Goal: Find specific page/section: Find specific page/section

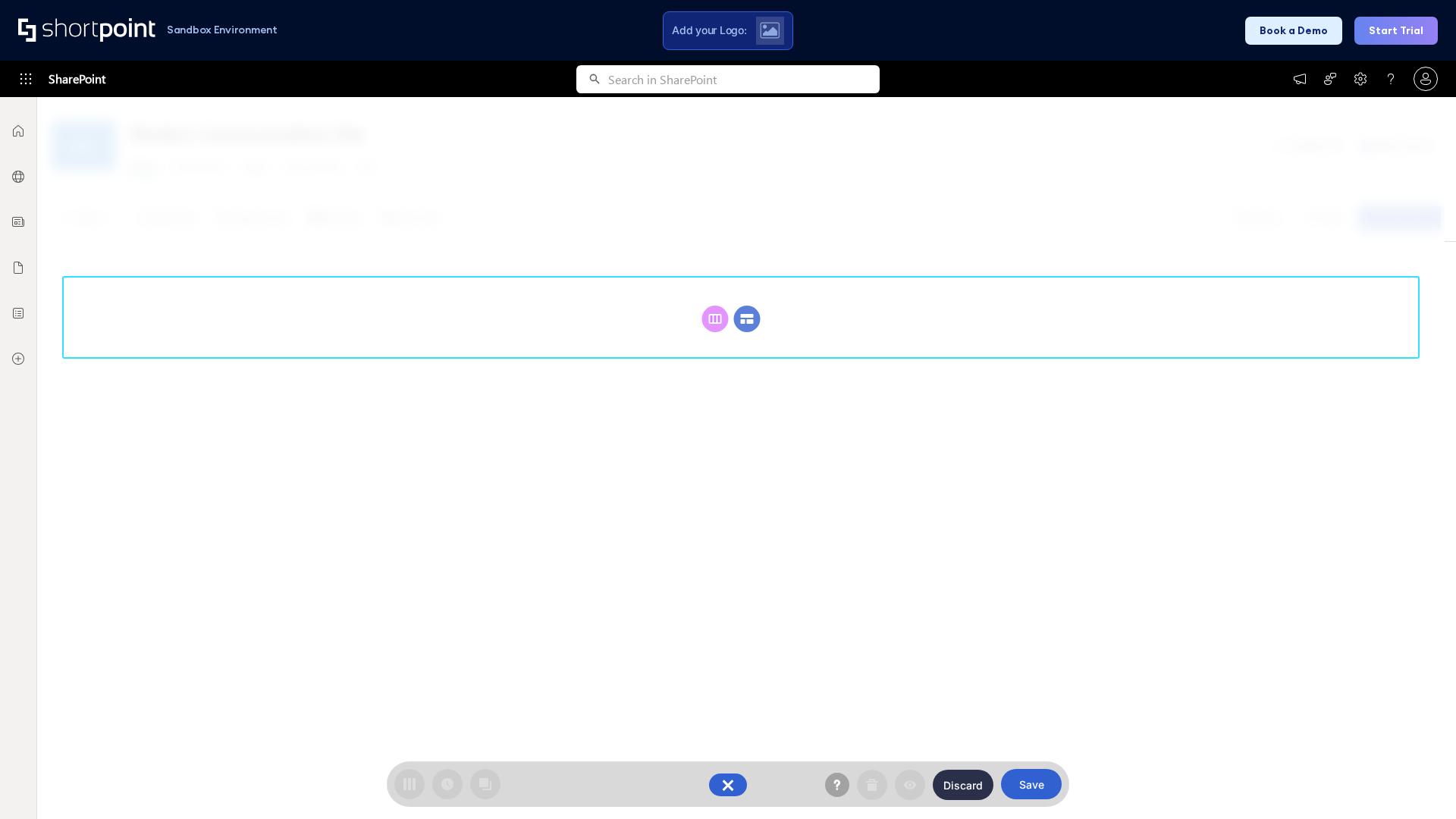
scroll to position [208, 0]
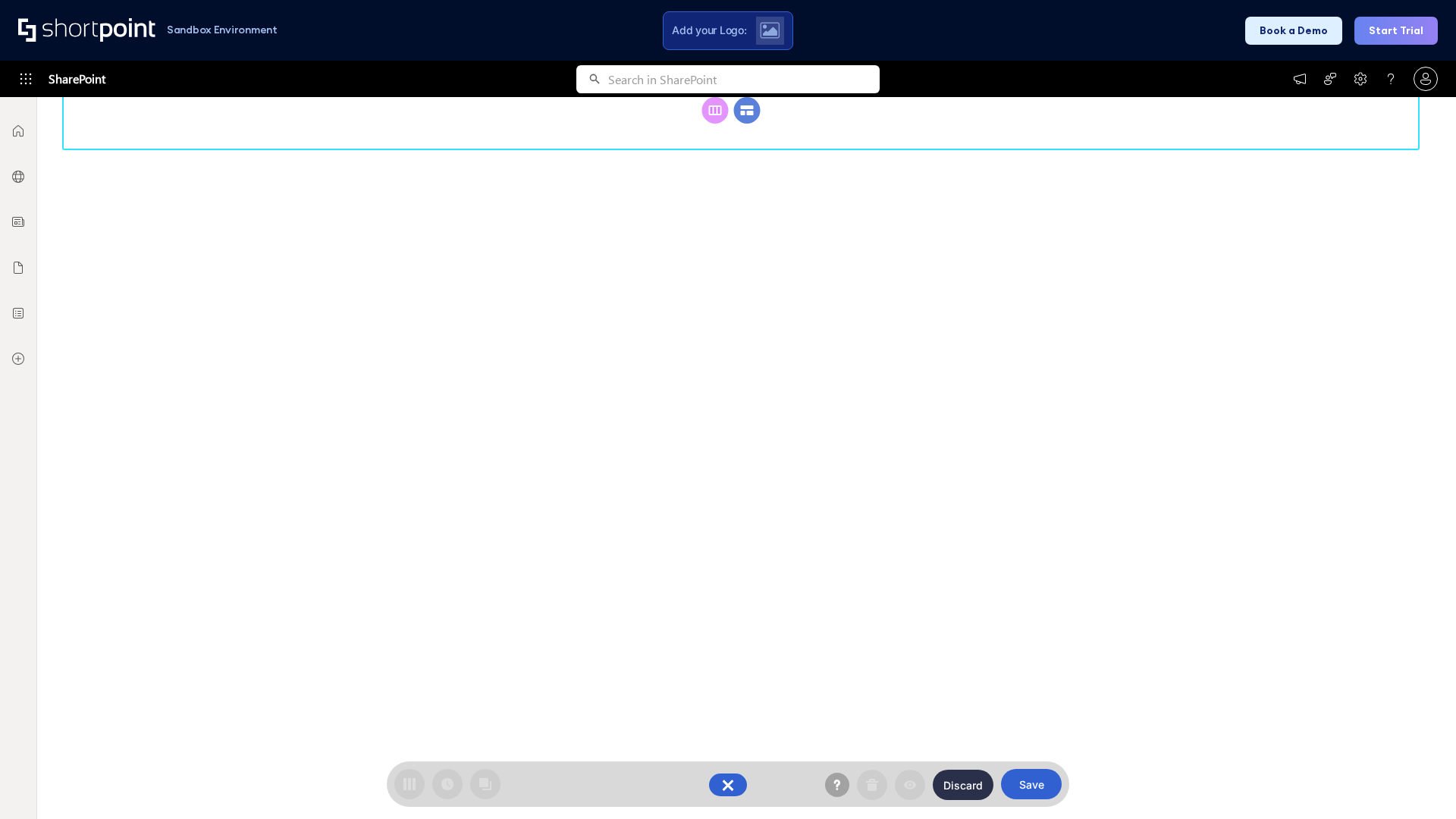
click at [746, 124] on circle at bounding box center [746, 110] width 27 height 27
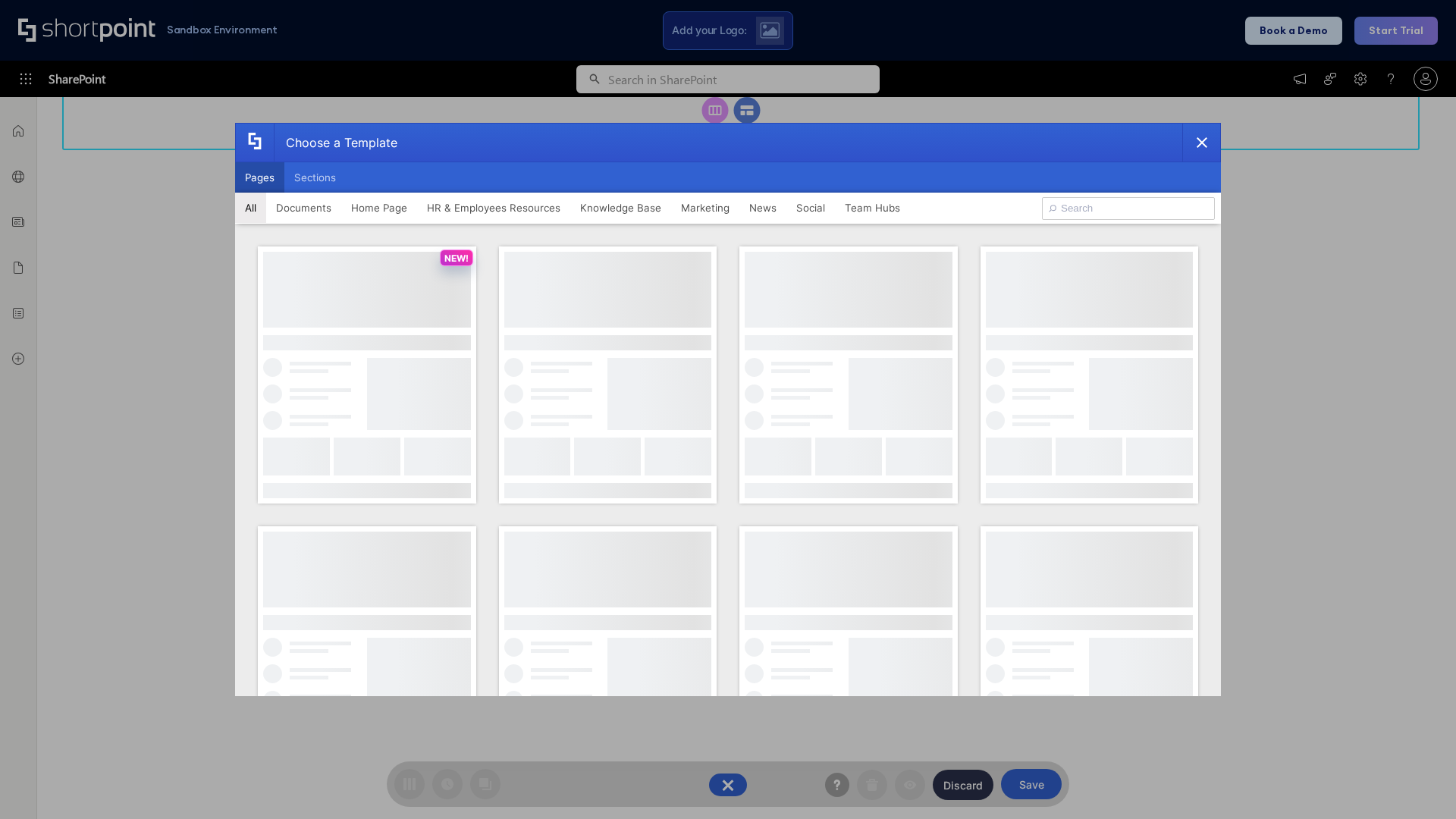
scroll to position [0, 0]
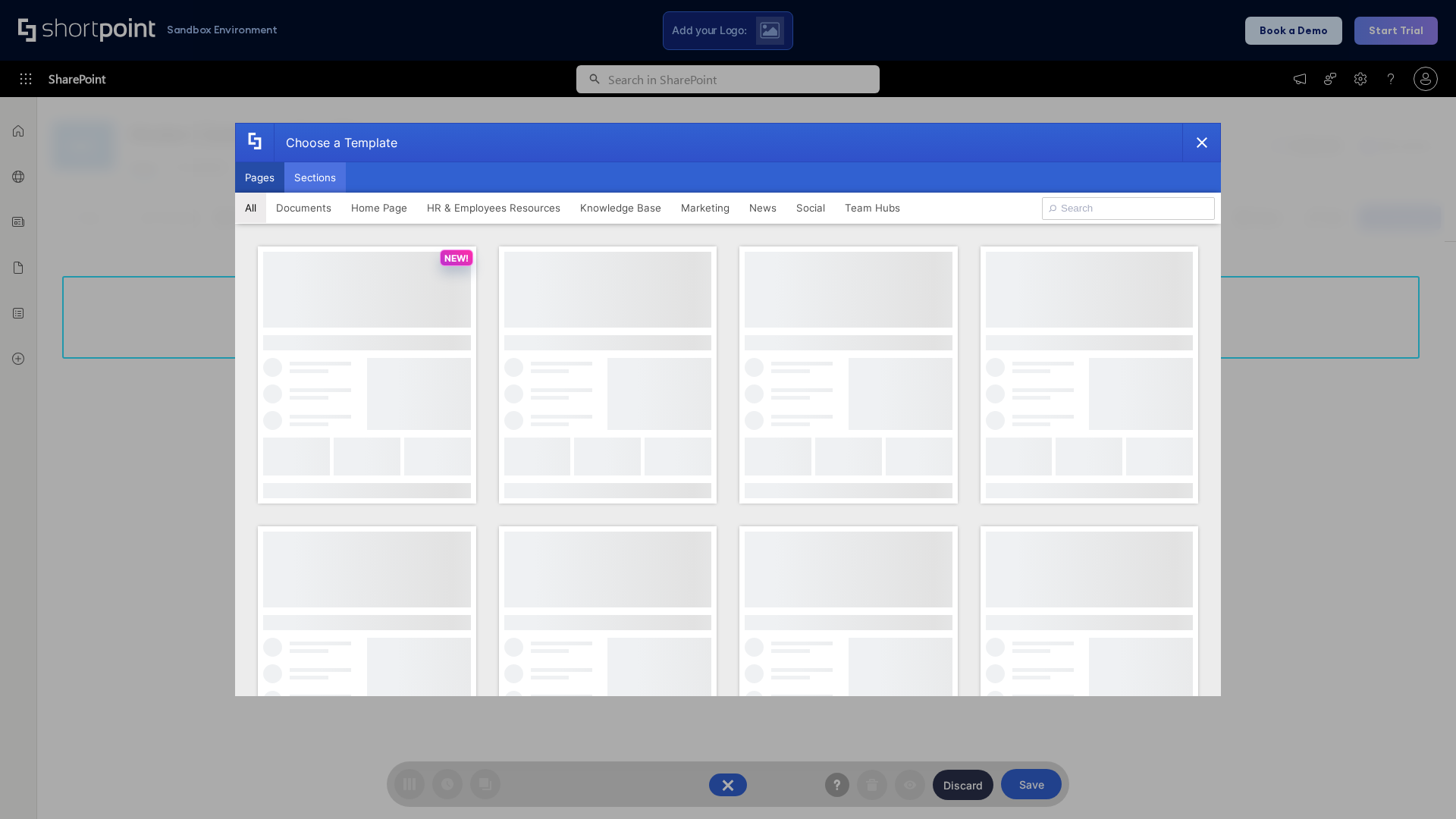
click at [314, 177] on button "Sections" at bounding box center [314, 177] width 61 height 30
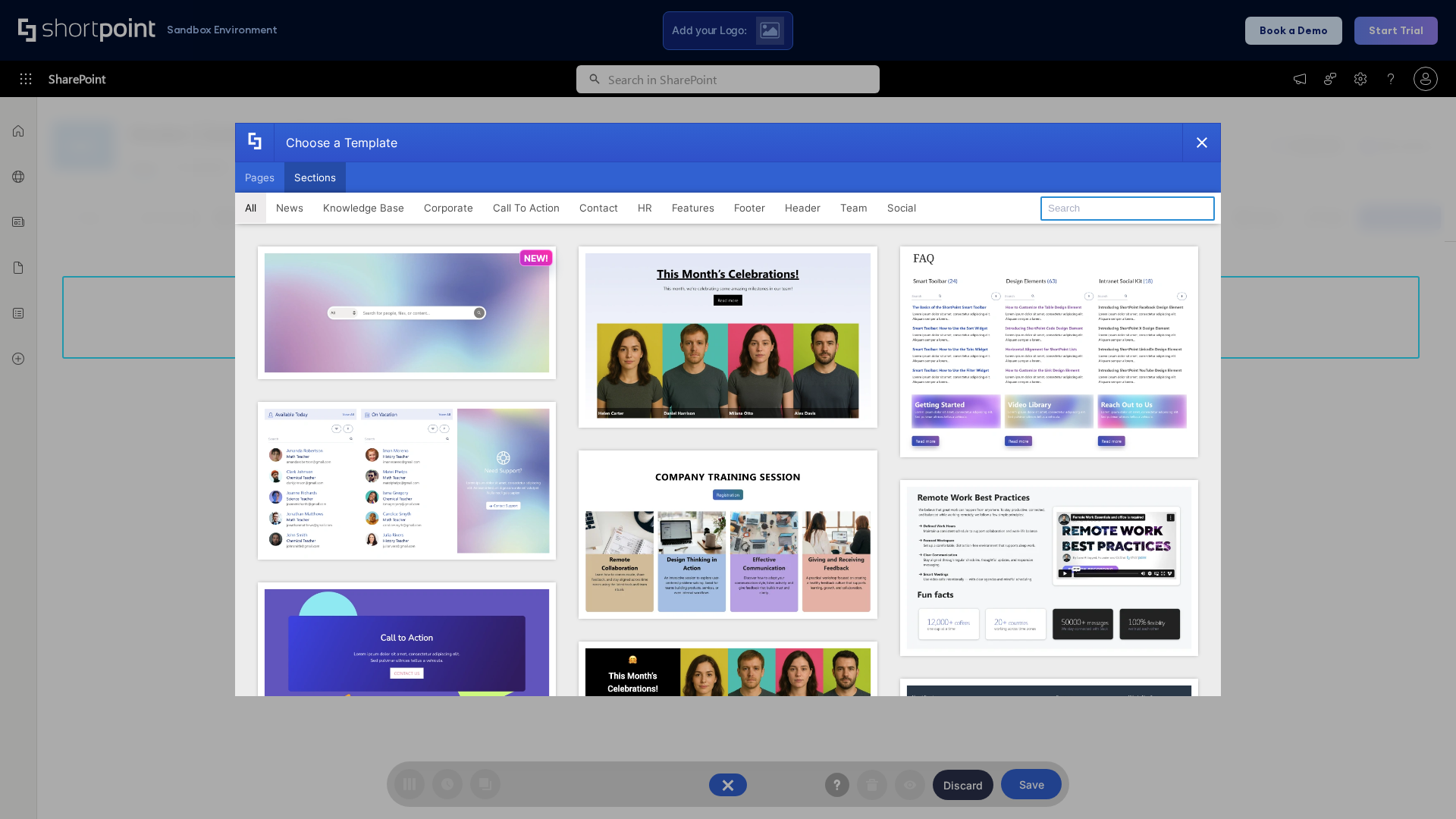
type input "FAQ 4"
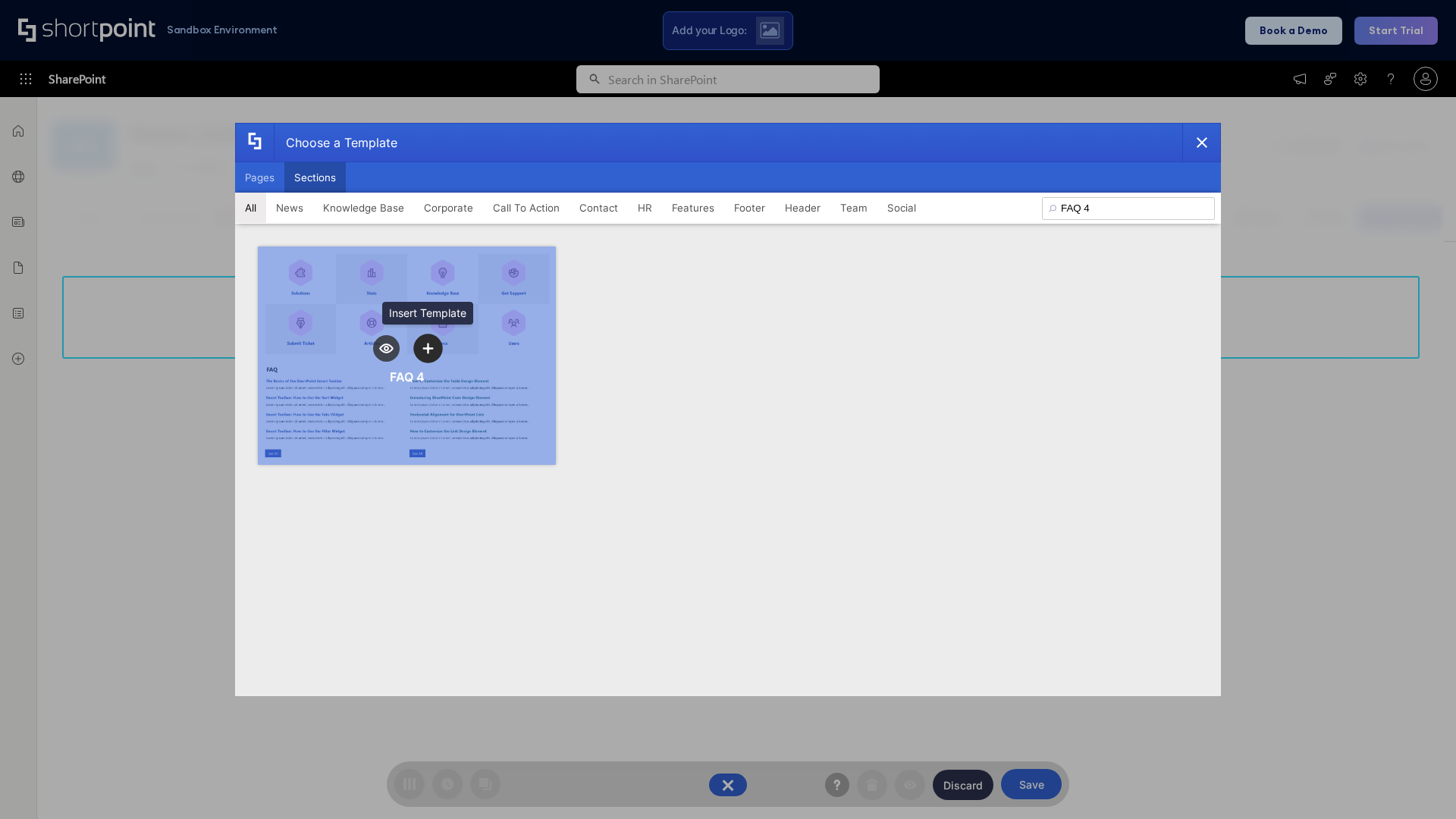
click at [427, 349] on icon "template selector" at bounding box center [428, 349] width 11 height 11
